Goal: Navigation & Orientation: Find specific page/section

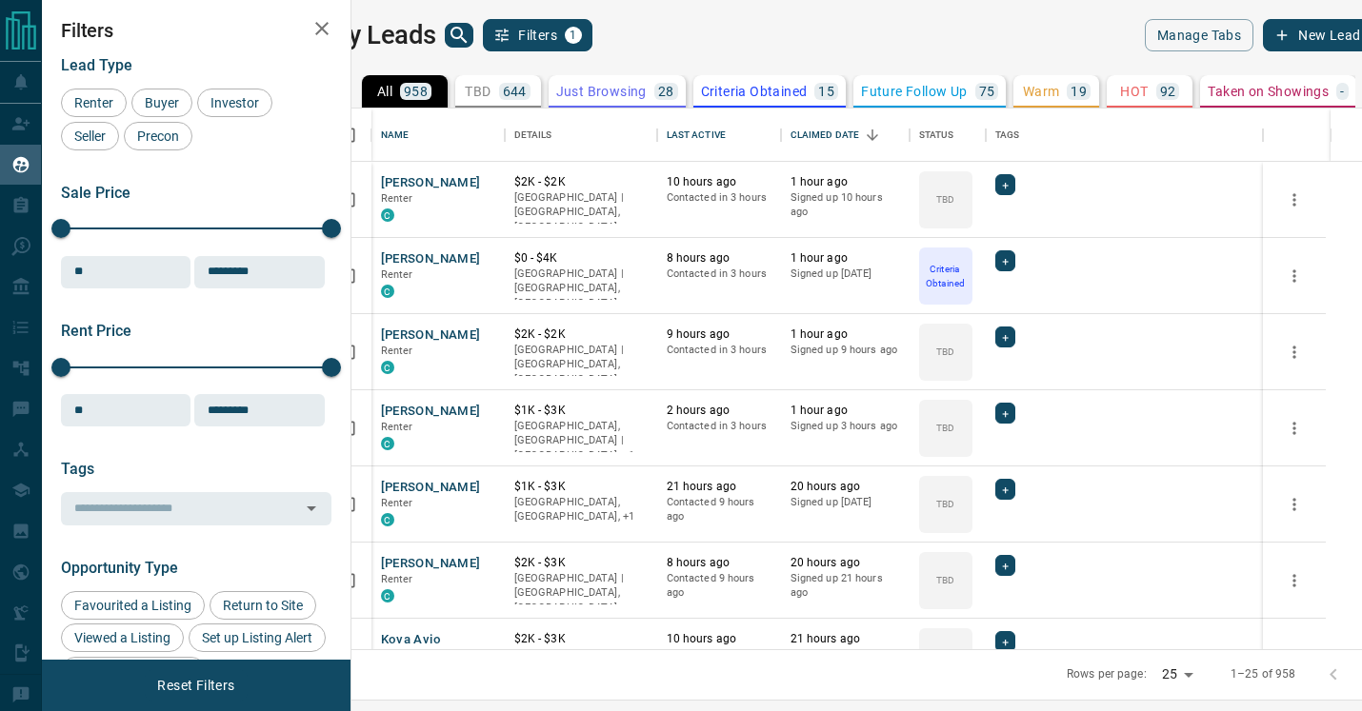
scroll to position [541, 1002]
click at [490, 485] on icon "Open in New Tab" at bounding box center [482, 486] width 15 height 15
click at [490, 411] on icon "Open in New Tab" at bounding box center [482, 410] width 15 height 15
click at [490, 336] on icon "Open in New Tab" at bounding box center [482, 334] width 15 height 15
click at [490, 255] on icon "Open in New Tab" at bounding box center [482, 257] width 15 height 15
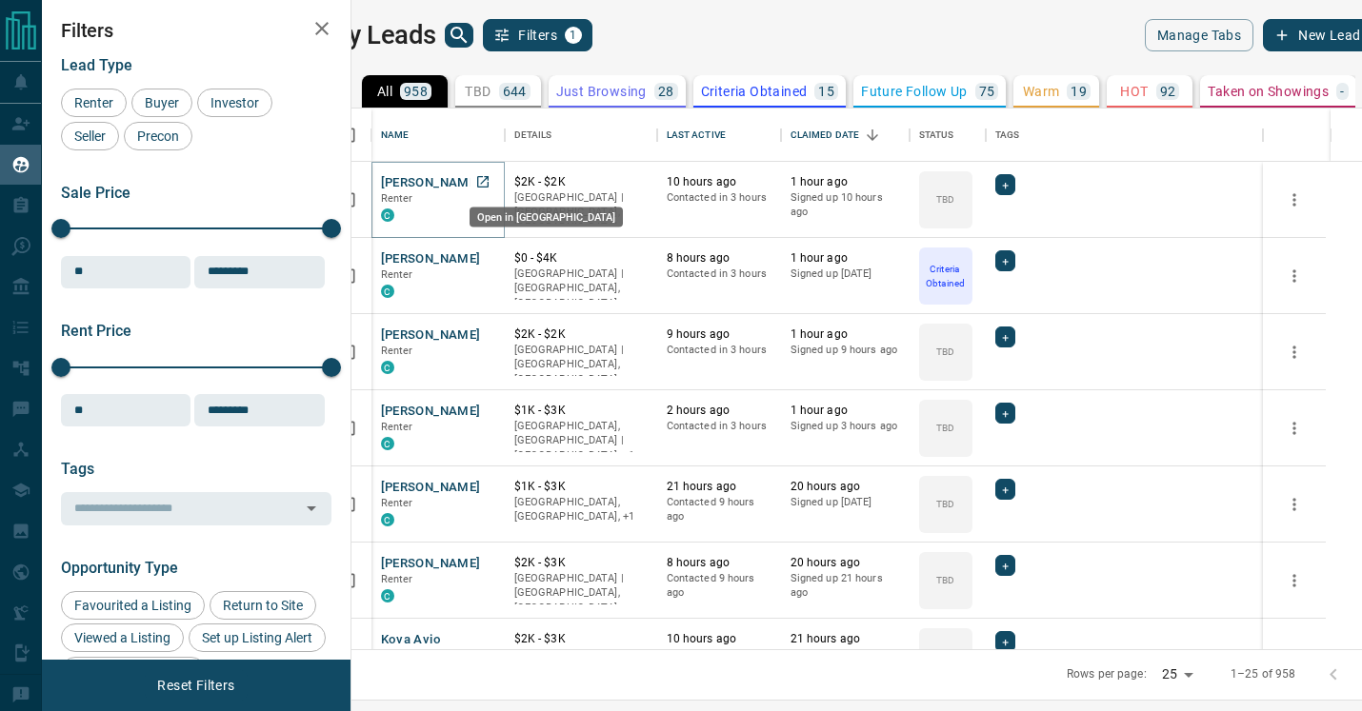
click at [490, 183] on icon "Open in New Tab" at bounding box center [482, 181] width 15 height 15
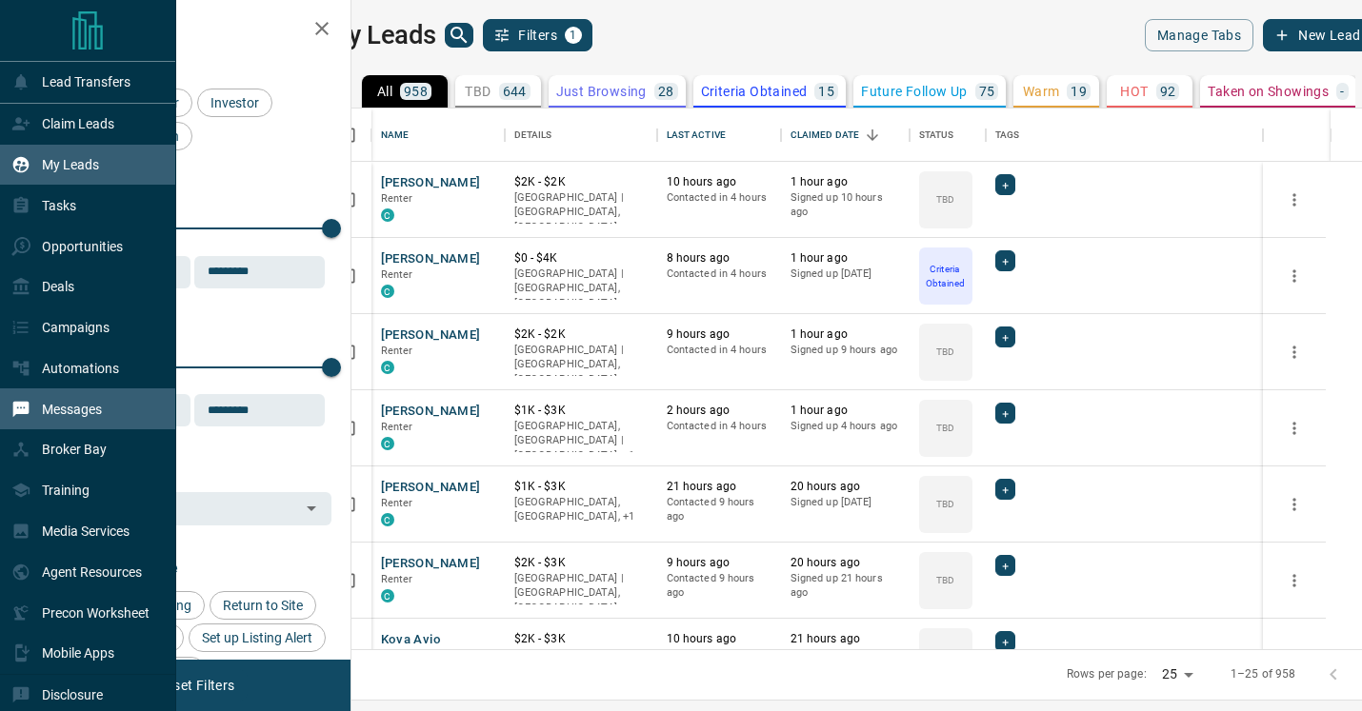
click at [87, 416] on p "Messages" at bounding box center [72, 409] width 60 height 15
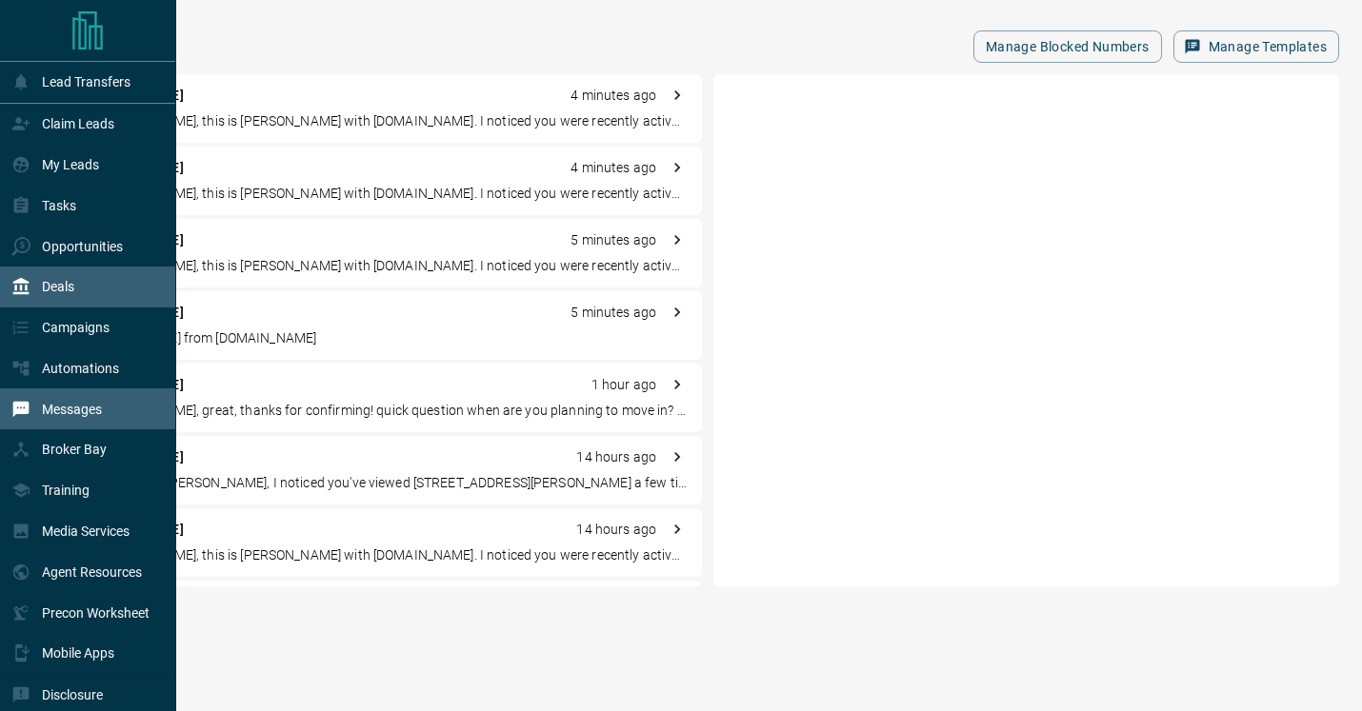
click at [80, 276] on div "Deals" at bounding box center [88, 287] width 176 height 41
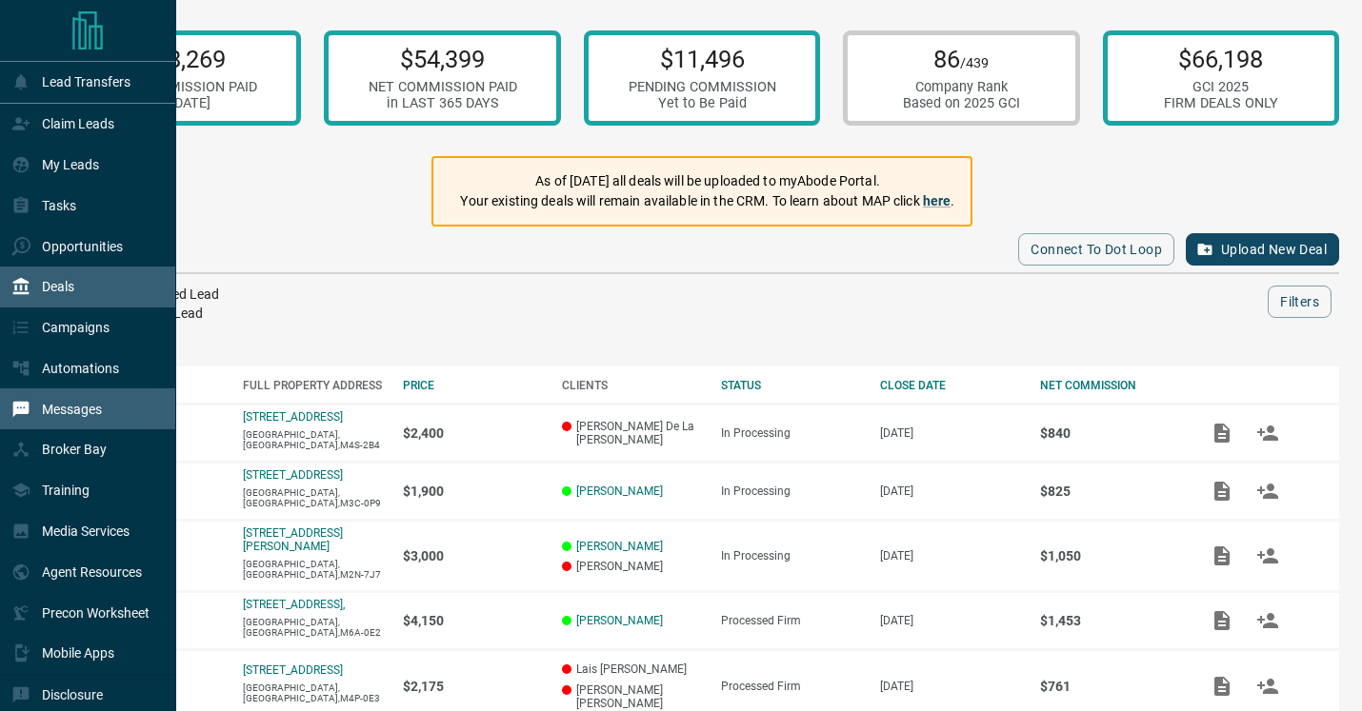
click at [89, 417] on p "Messages" at bounding box center [72, 409] width 60 height 15
